Goal: Task Accomplishment & Management: Complete application form

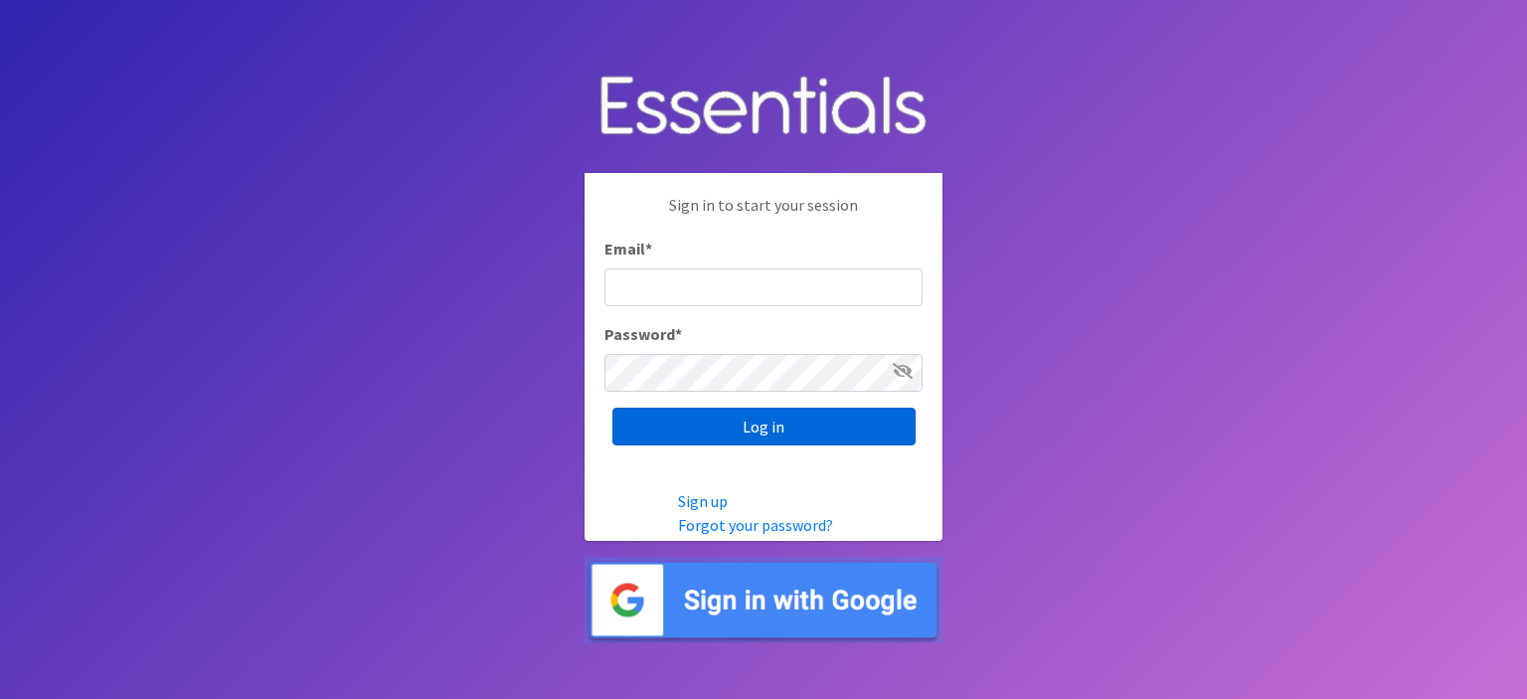
type input "[PERSON_NAME][EMAIL_ADDRESS][PERSON_NAME][DOMAIN_NAME]"
click at [691, 427] on input "Log in" at bounding box center [763, 427] width 303 height 38
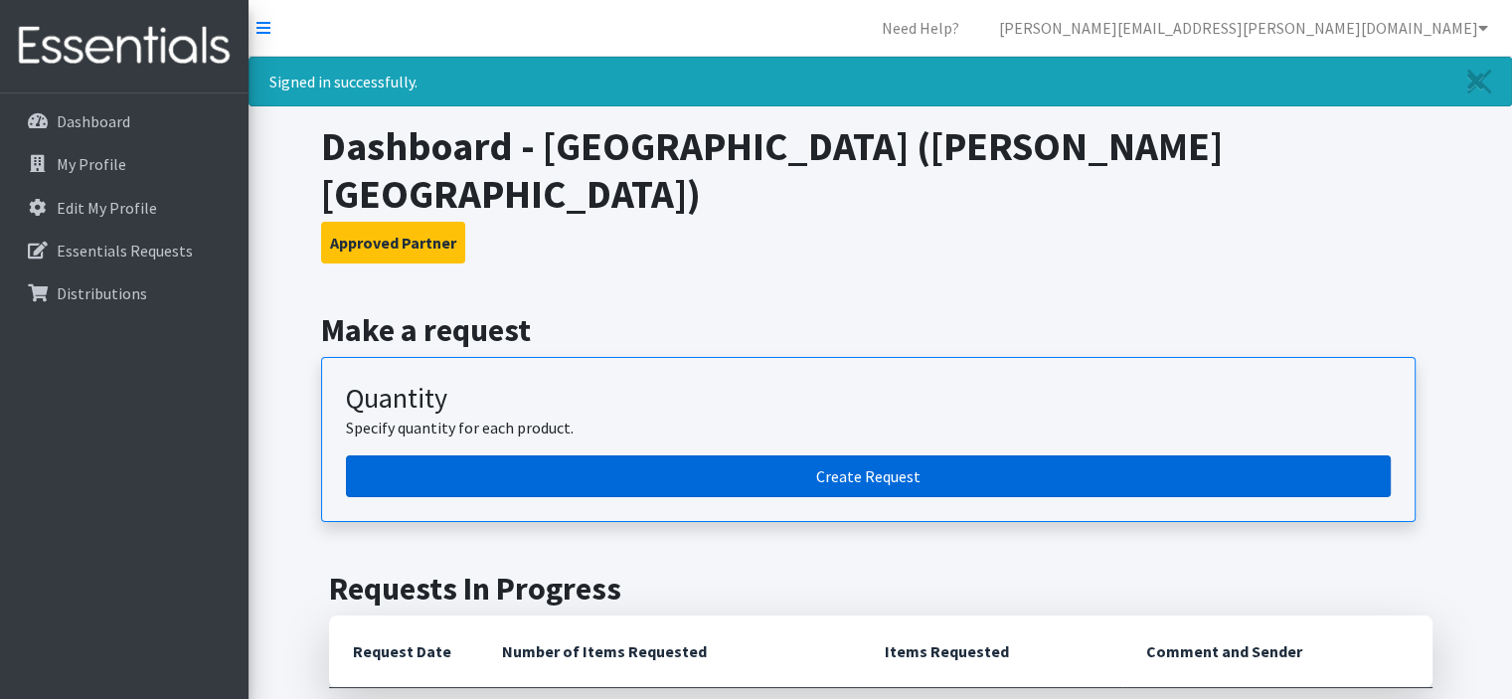
click at [879, 455] on link "Create Request" at bounding box center [868, 476] width 1045 height 42
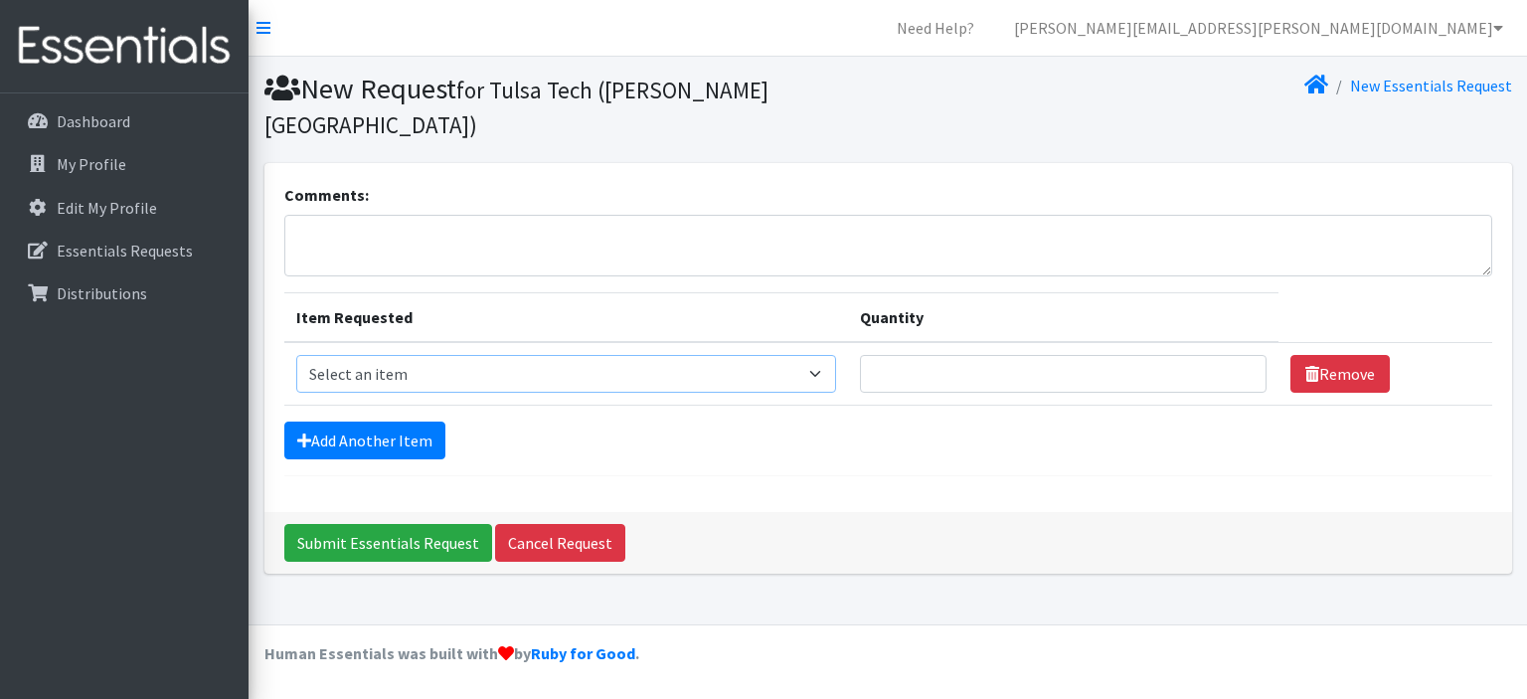
click at [397, 355] on select "Select an item Liners (Pack of 100) Makeup Bag (25) Pads 1 (Pack of 25) Pads 2 …" at bounding box center [566, 374] width 541 height 38
select select "13448"
click at [296, 355] on select "Select an item Liners (Pack of 100) Makeup Bag (25) Pads 1 (Pack of 25) Pads 2 …" at bounding box center [566, 374] width 541 height 38
click at [825, 355] on select "Select an item Liners (Pack of 100) Makeup Bag (25) Pads 1 (Pack of 25) Pads 2 …" at bounding box center [566, 374] width 541 height 38
click at [1238, 355] on input "1" at bounding box center [1063, 374] width 407 height 38
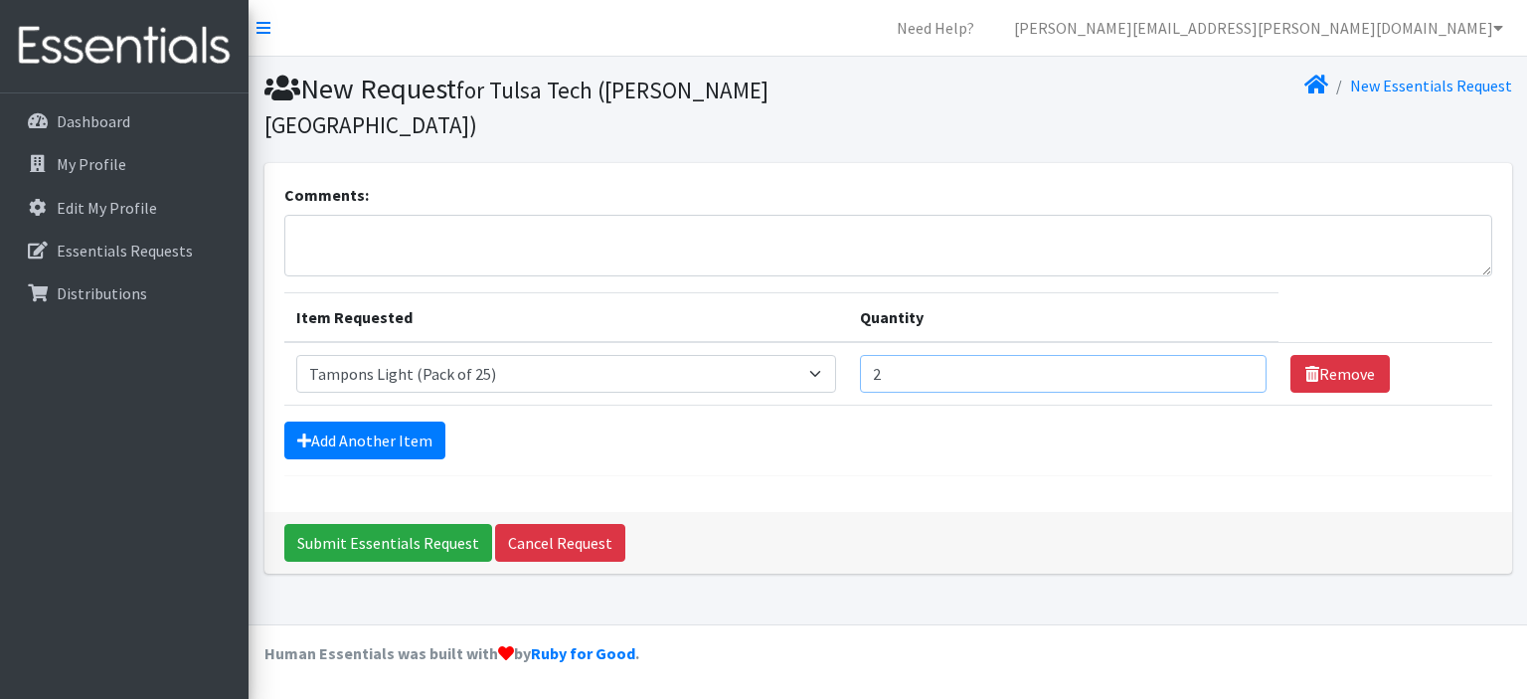
click at [1239, 355] on input "2" at bounding box center [1063, 374] width 407 height 38
click at [1239, 355] on input "3" at bounding box center [1063, 374] width 407 height 38
click at [1239, 355] on input "4" at bounding box center [1063, 374] width 407 height 38
click at [1239, 355] on input "5" at bounding box center [1063, 374] width 407 height 38
click at [1237, 355] on input "5" at bounding box center [1063, 374] width 407 height 38
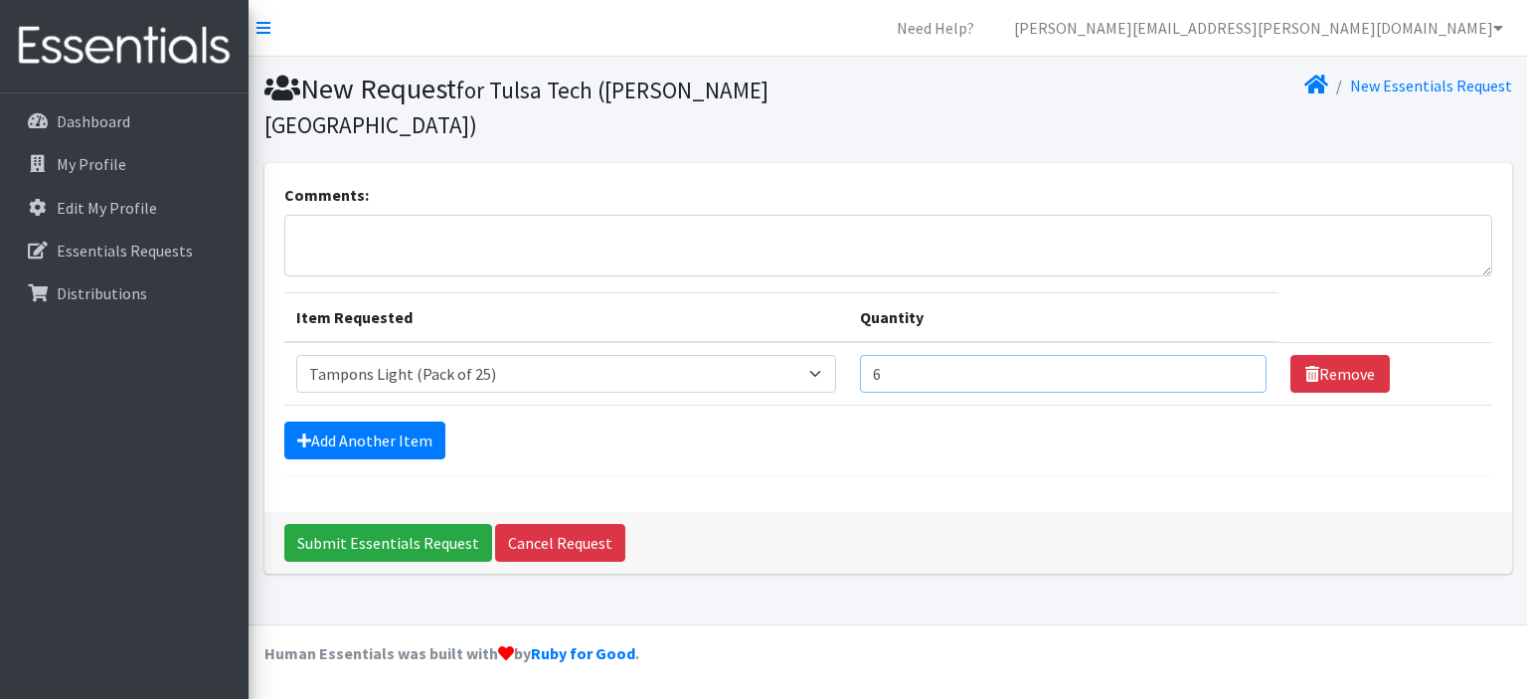
type input "6"
click at [1235, 355] on input "6" at bounding box center [1063, 374] width 407 height 38
